Goal: Task Accomplishment & Management: Complete application form

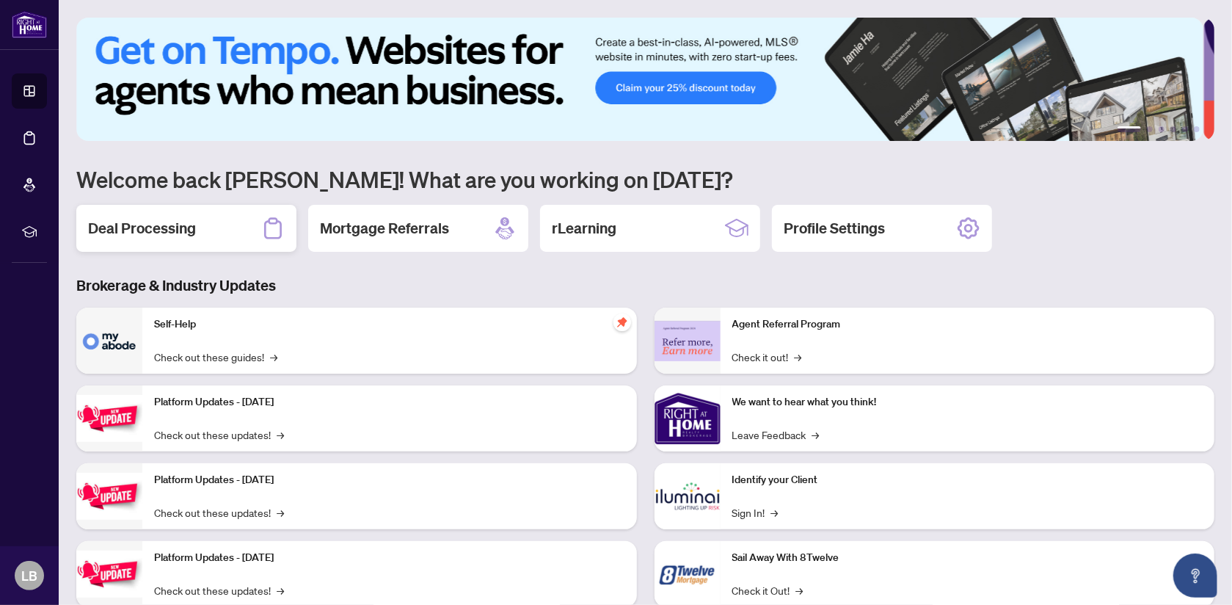
click at [181, 230] on h2 "Deal Processing" at bounding box center [142, 228] width 108 height 21
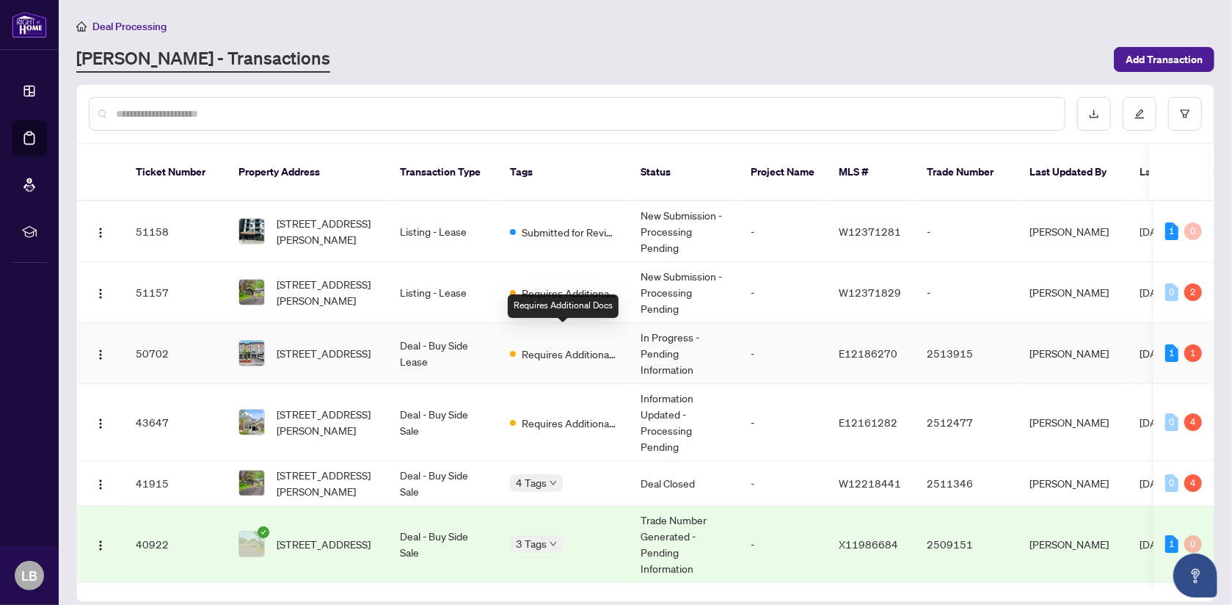
click at [561, 346] on span "Requires Additional Docs" at bounding box center [569, 354] width 95 height 16
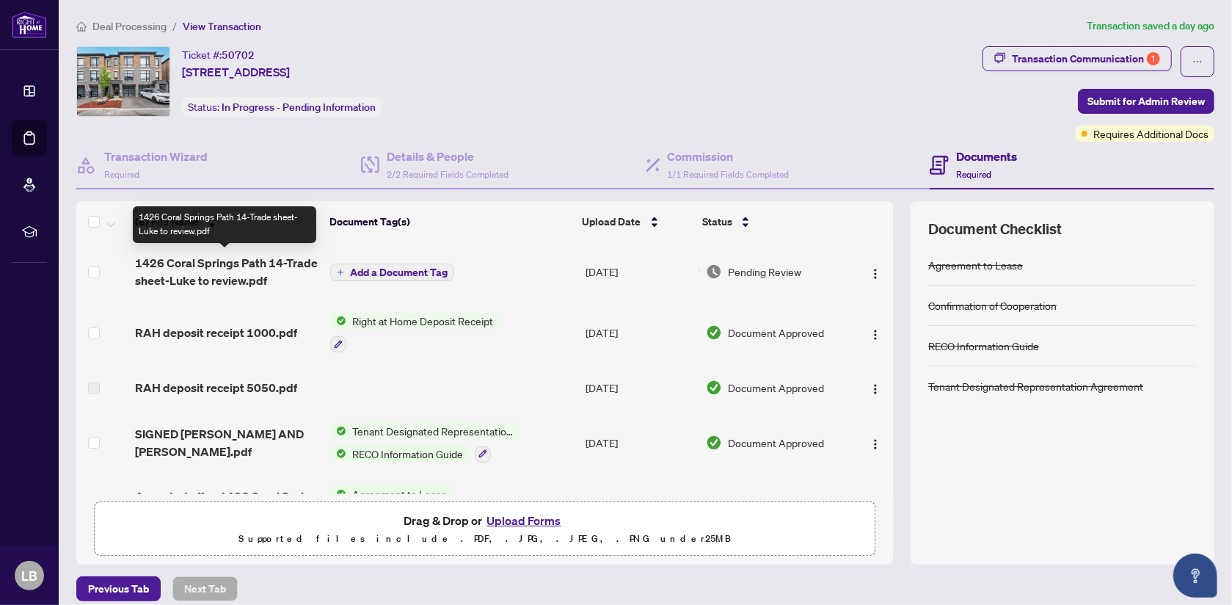
click at [237, 268] on span "1426 Coral Springs Path 14-Trade sheet-Luke to review.pdf" at bounding box center [226, 271] width 183 height 35
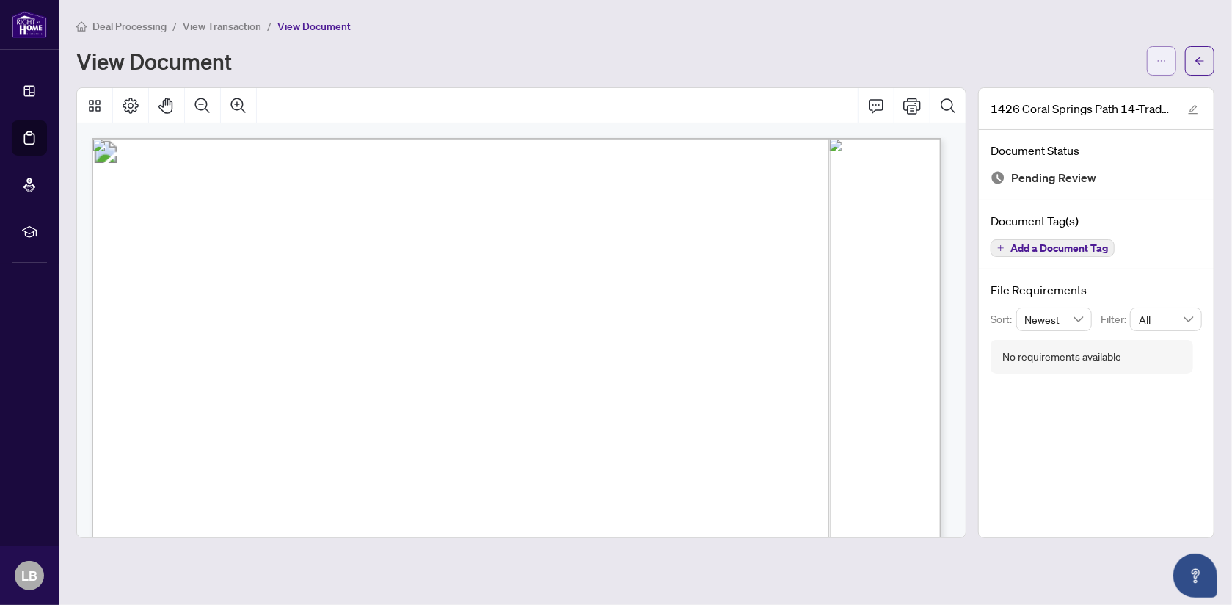
click at [1153, 54] on button "button" at bounding box center [1161, 60] width 29 height 29
click at [1097, 90] on span "Download" at bounding box center [1109, 92] width 112 height 16
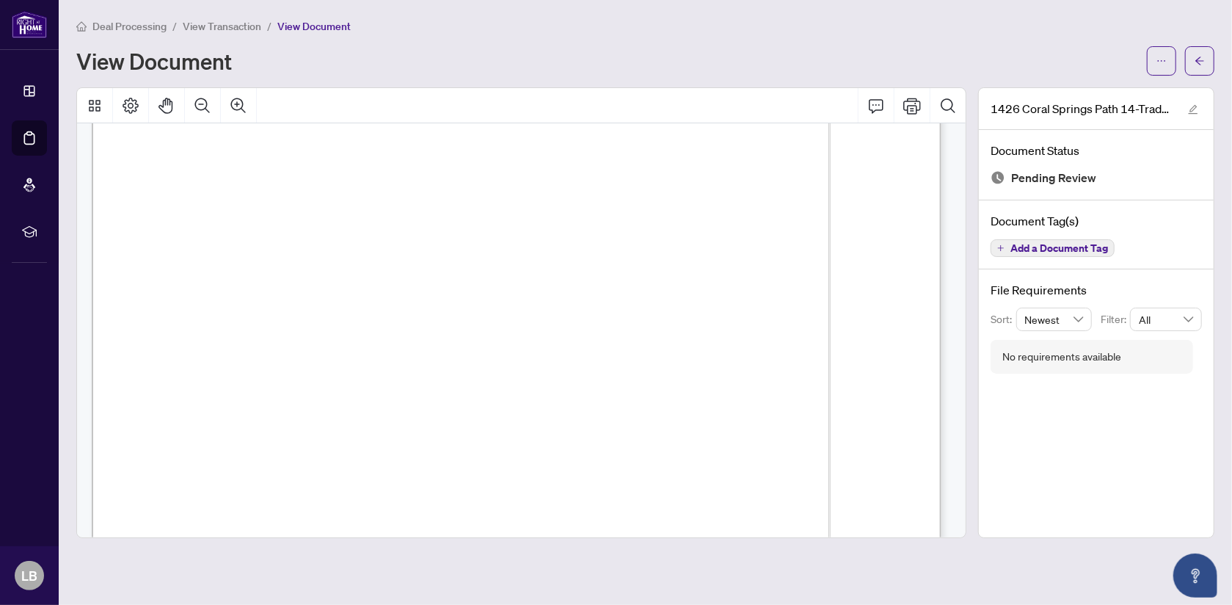
scroll to position [211, 0]
click at [1207, 57] on button "button" at bounding box center [1199, 60] width 29 height 29
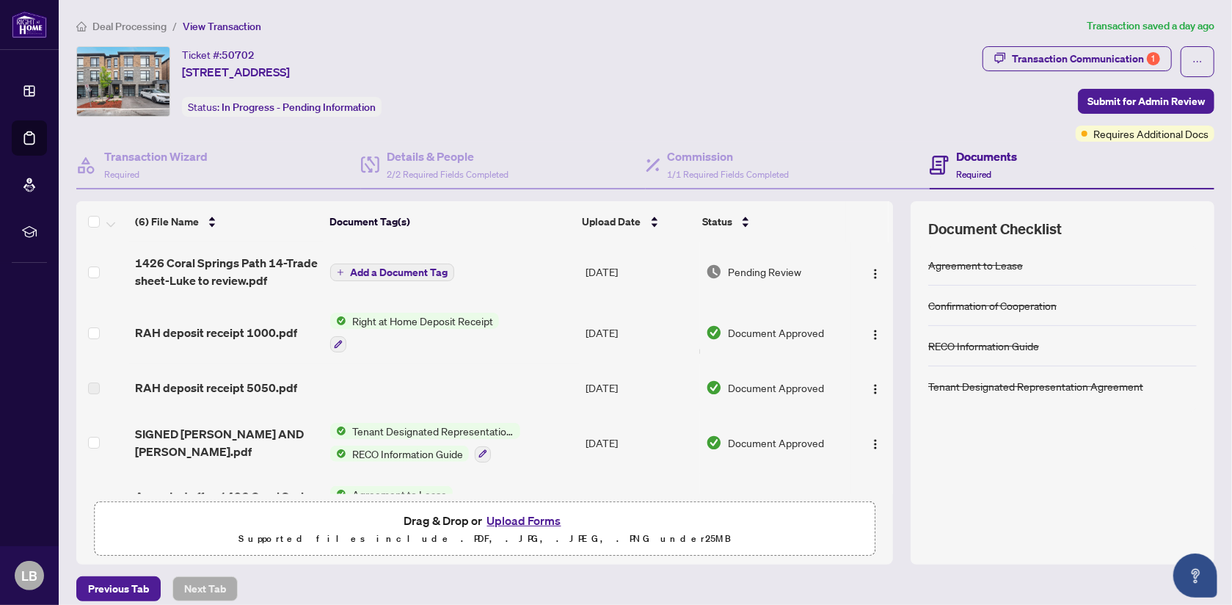
click at [511, 516] on button "Upload Forms" at bounding box center [524, 520] width 83 height 19
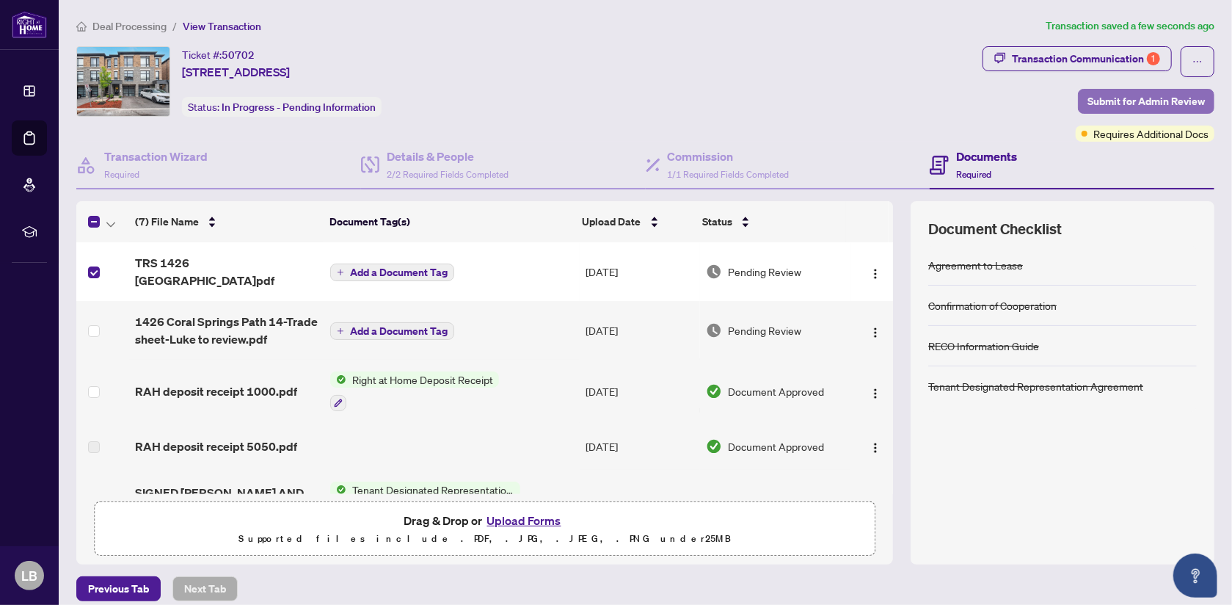
click at [1115, 100] on span "Submit for Admin Review" at bounding box center [1145, 101] width 117 height 23
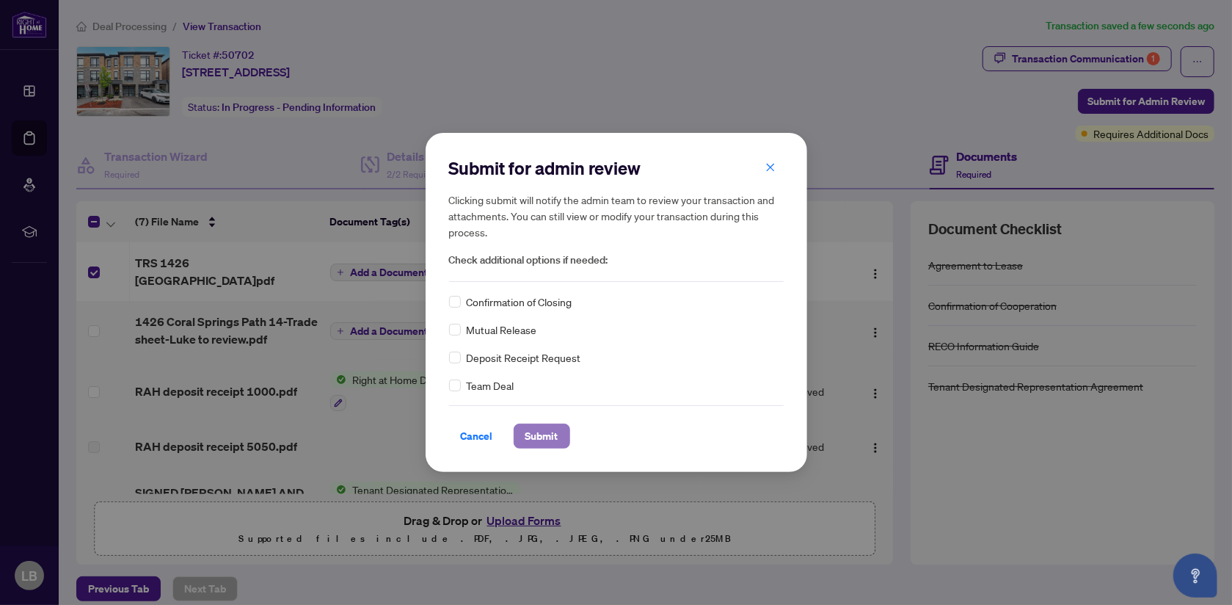
click at [552, 434] on span "Submit" at bounding box center [541, 435] width 33 height 23
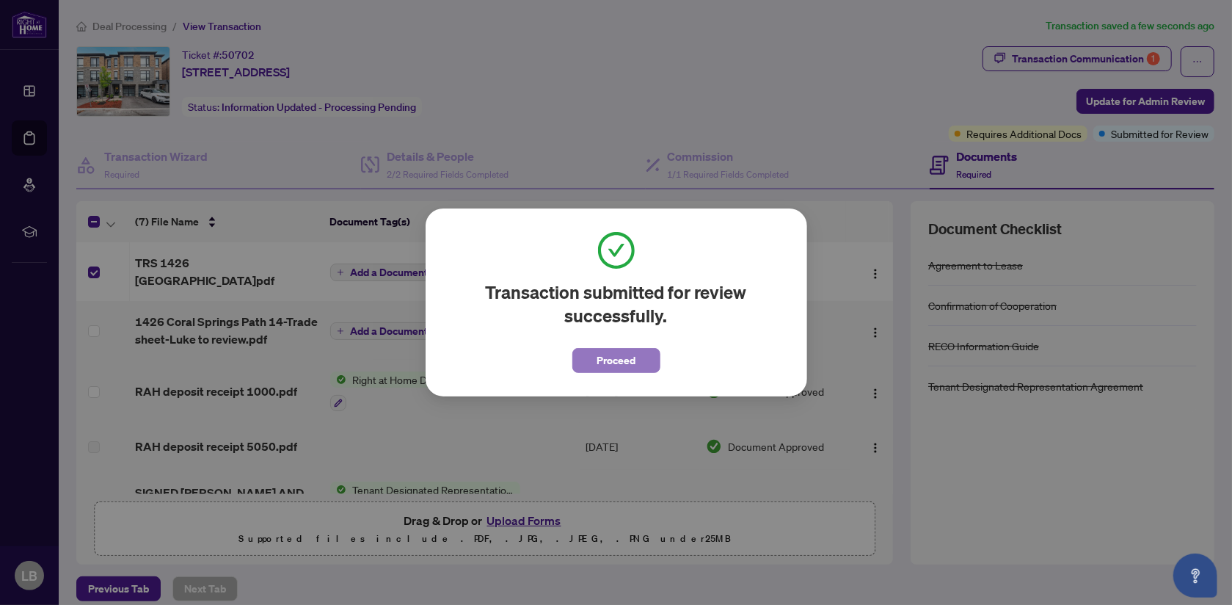
click at [624, 365] on span "Proceed" at bounding box center [615, 359] width 39 height 23
